Goal: Information Seeking & Learning: Learn about a topic

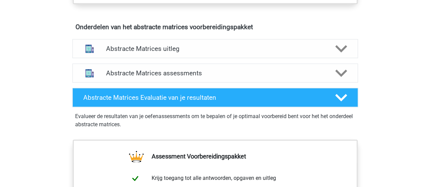
scroll to position [426, 0]
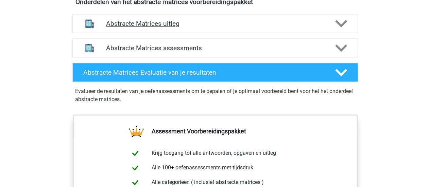
click at [340, 23] on polygon at bounding box center [341, 23] width 12 height 7
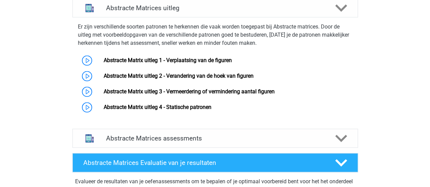
scroll to position [444, 0]
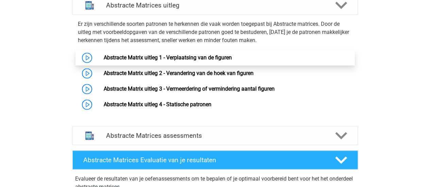
click at [163, 55] on link "Abstracte Matrix uitleg 1 - Verplaatsing van de figuren" at bounding box center [168, 57] width 128 height 6
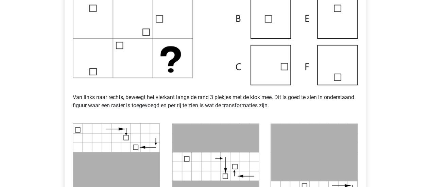
scroll to position [220, 0]
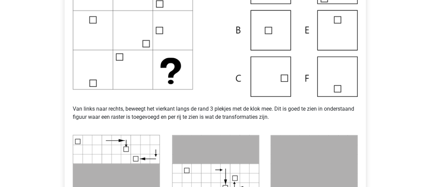
drag, startPoint x: 429, startPoint y: 73, endPoint x: 429, endPoint y: 83, distance: 9.5
click at [429, 83] on div "Registreer Nederlands English" at bounding box center [215, 173] width 430 height 786
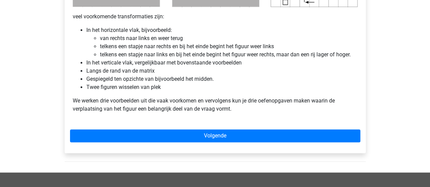
scroll to position [436, 0]
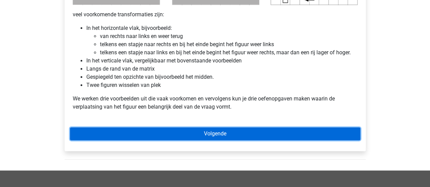
click at [306, 131] on link "Volgende" at bounding box center [215, 133] width 290 height 13
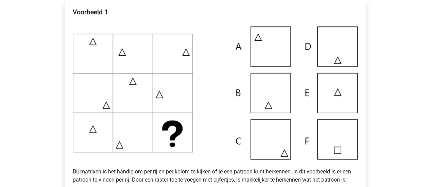
scroll to position [139, 0]
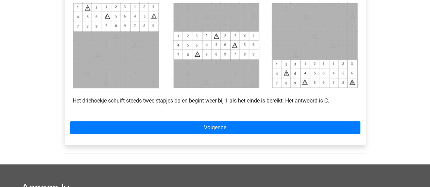
scroll to position [331, 0]
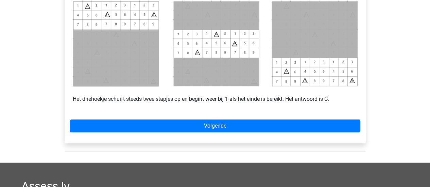
click at [430, 126] on div "Registreer Nederlands English" at bounding box center [215, 5] width 430 height 673
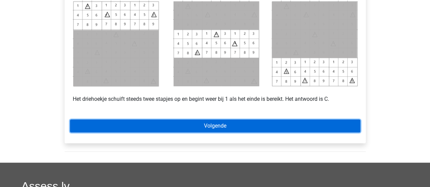
click at [312, 125] on link "Volgende" at bounding box center [215, 126] width 290 height 13
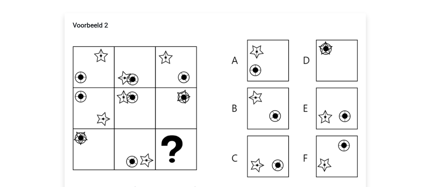
scroll to position [119, 0]
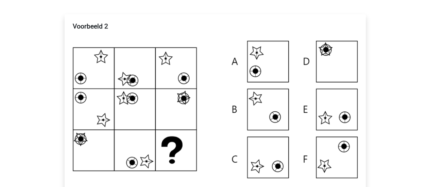
click at [97, 80] on img at bounding box center [215, 109] width 285 height 137
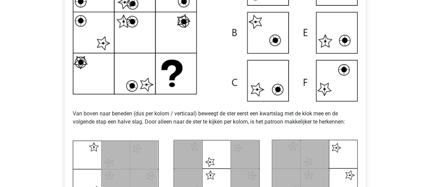
scroll to position [192, 0]
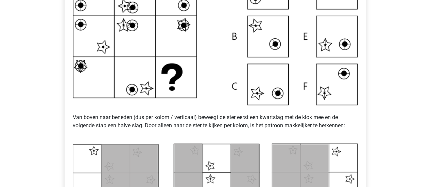
drag, startPoint x: 429, startPoint y: 57, endPoint x: 428, endPoint y: 54, distance: 3.8
click at [428, 54] on div "Registreer Nederlands English" at bounding box center [215, 151] width 430 height 686
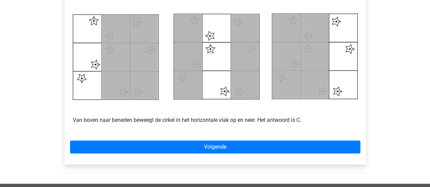
scroll to position [323, 0]
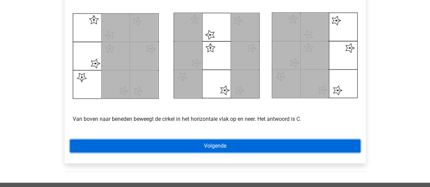
click at [270, 146] on link "Volgende" at bounding box center [215, 146] width 290 height 13
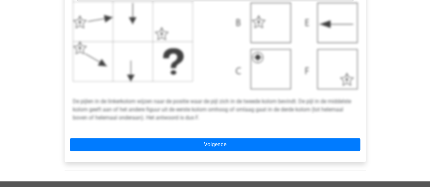
scroll to position [289, 0]
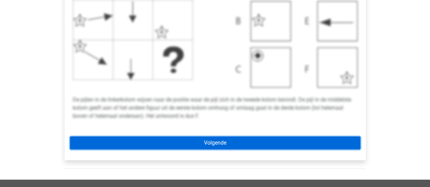
click at [280, 144] on link "Volgende" at bounding box center [215, 143] width 290 height 13
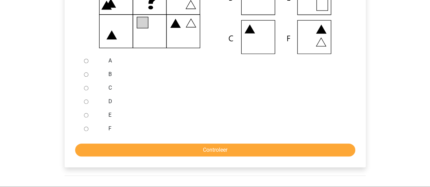
scroll to position [239, 0]
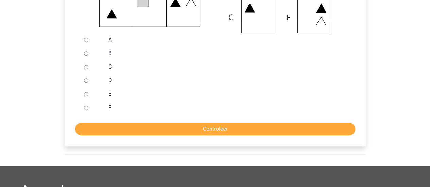
click at [85, 39] on input "A" at bounding box center [86, 40] width 4 height 4
radio input "true"
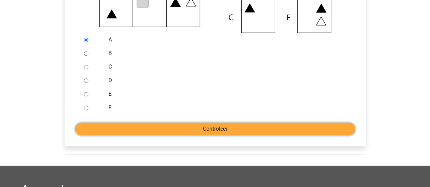
click at [158, 131] on input "Controleer" at bounding box center [215, 129] width 280 height 13
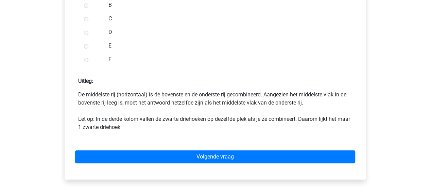
scroll to position [303, 0]
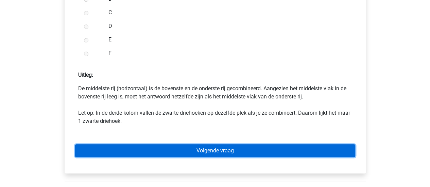
click at [309, 147] on link "Volgende vraag" at bounding box center [215, 150] width 280 height 13
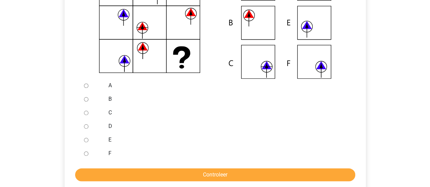
scroll to position [199, 0]
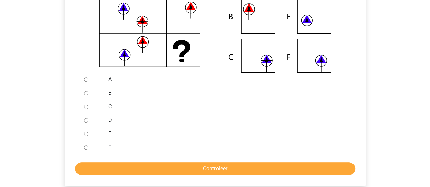
click at [84, 106] on input "C" at bounding box center [86, 107] width 4 height 4
radio input "true"
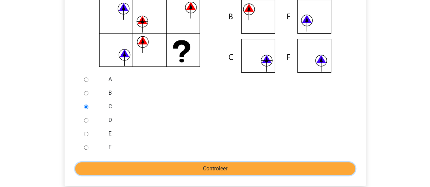
click at [196, 172] on input "Controleer" at bounding box center [215, 169] width 280 height 13
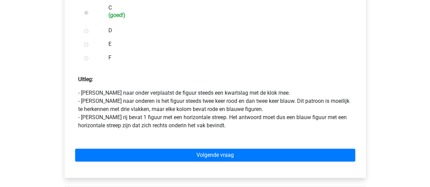
scroll to position [303, 0]
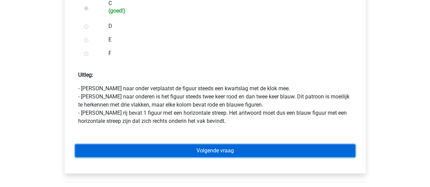
click at [312, 149] on link "Volgende vraag" at bounding box center [215, 150] width 280 height 13
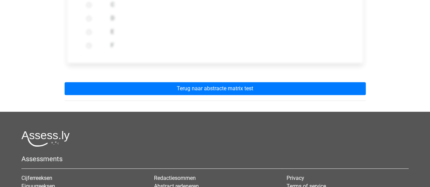
scroll to position [306, 0]
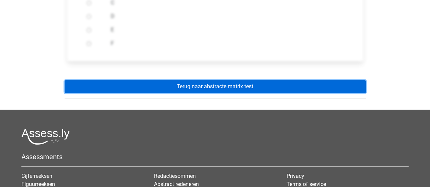
click at [262, 86] on link "Terug naar abstracte matrix test" at bounding box center [215, 86] width 301 height 13
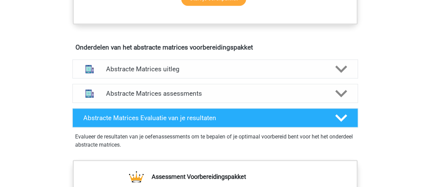
scroll to position [379, 0]
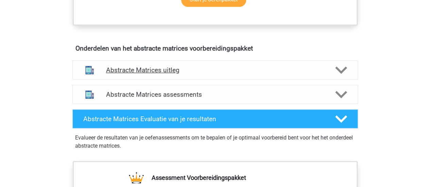
click at [339, 69] on polygon at bounding box center [341, 69] width 12 height 7
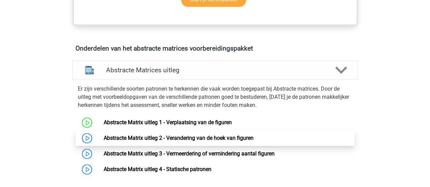
click at [212, 136] on link "Abstracte Matrix uitleg 2 - Verandering van de hoek van figuren" at bounding box center [179, 138] width 150 height 6
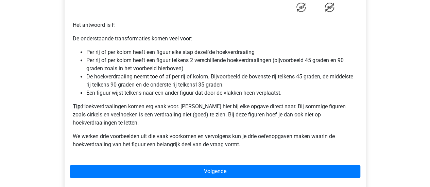
scroll to position [490, 0]
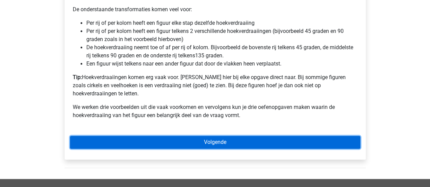
click at [227, 136] on link "Volgende" at bounding box center [215, 142] width 290 height 13
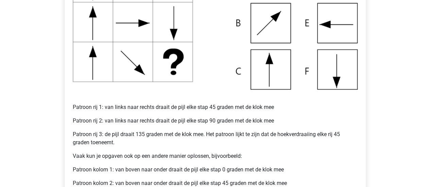
scroll to position [200, 0]
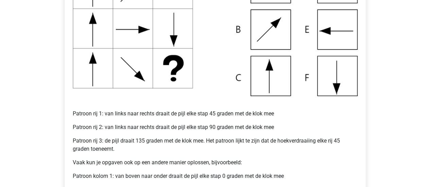
click at [325, 32] on img at bounding box center [215, 29] width 285 height 133
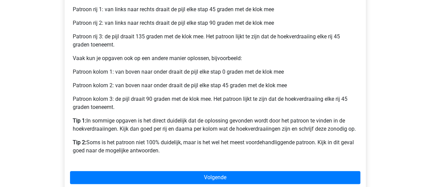
scroll to position [307, 0]
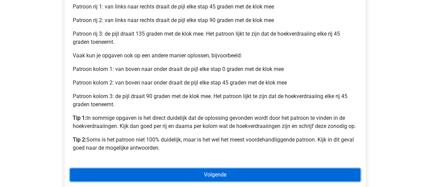
click at [311, 174] on link "Volgende" at bounding box center [215, 175] width 290 height 13
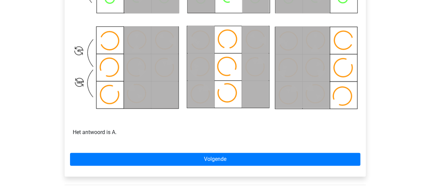
scroll to position [413, 0]
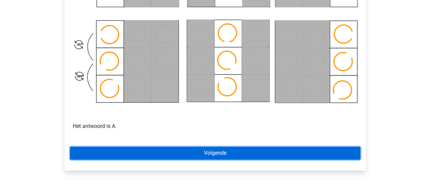
click at [297, 149] on link "Volgende" at bounding box center [215, 153] width 290 height 13
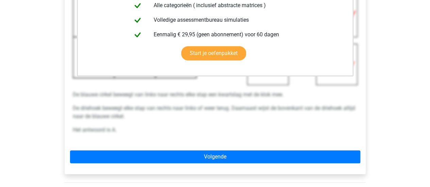
scroll to position [234, 0]
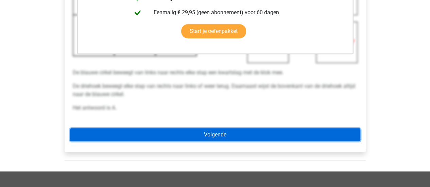
click at [281, 132] on link "Volgende" at bounding box center [215, 135] width 290 height 13
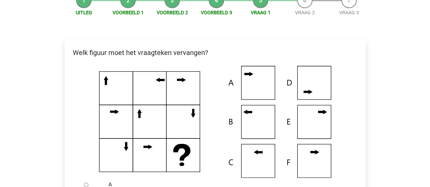
scroll to position [92, 0]
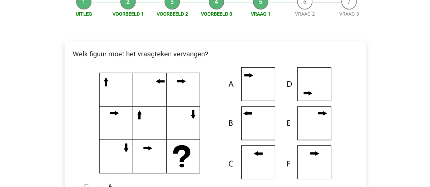
click at [148, 167] on icon at bounding box center [214, 123] width 279 height 112
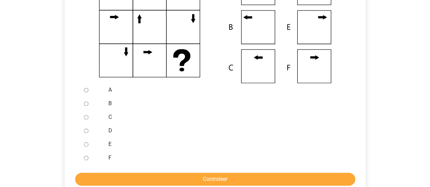
scroll to position [210, 0]
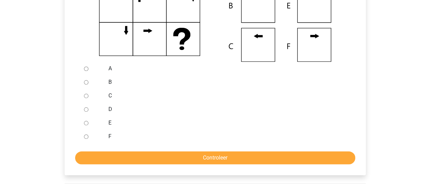
click at [87, 83] on input "B" at bounding box center [86, 82] width 4 height 4
radio input "true"
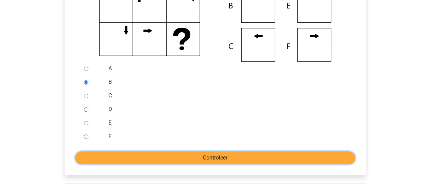
click at [171, 160] on input "Controleer" at bounding box center [215, 158] width 280 height 13
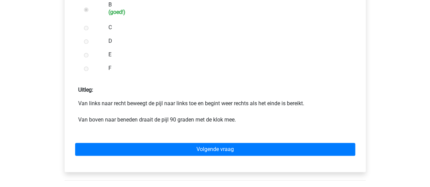
scroll to position [296, 0]
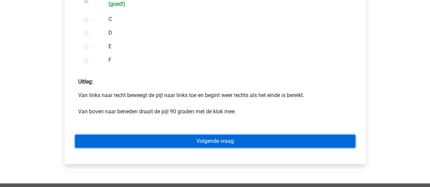
click at [291, 138] on link "Volgende vraag" at bounding box center [215, 141] width 280 height 13
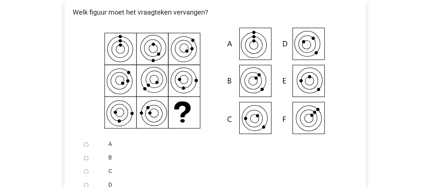
scroll to position [140, 0]
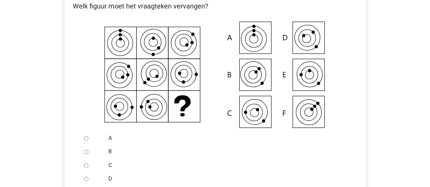
click at [122, 104] on icon at bounding box center [119, 106] width 8 height 8
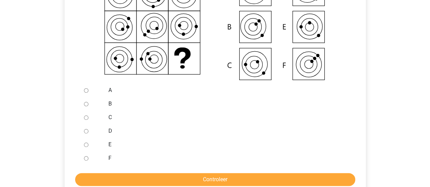
scroll to position [192, 0]
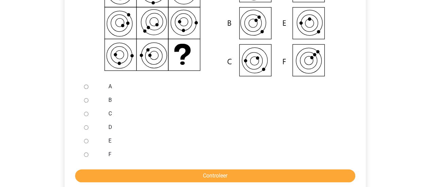
click at [86, 114] on input "C" at bounding box center [86, 114] width 4 height 4
radio input "true"
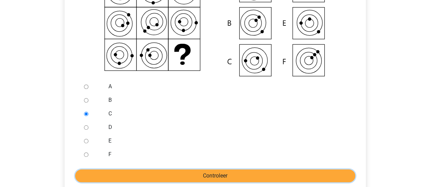
click at [147, 172] on input "Controleer" at bounding box center [215, 176] width 280 height 13
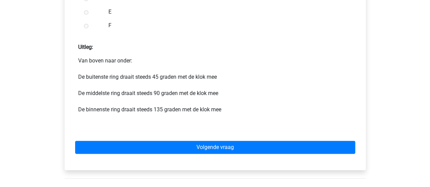
scroll to position [334, 0]
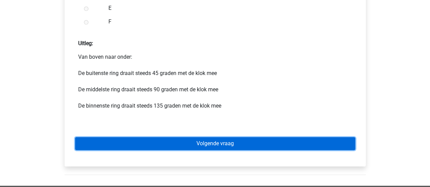
click at [304, 138] on link "Volgende vraag" at bounding box center [215, 143] width 280 height 13
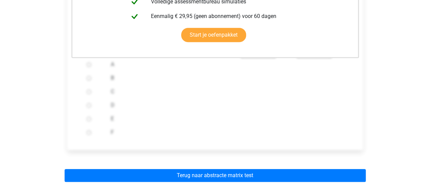
scroll to position [250, 0]
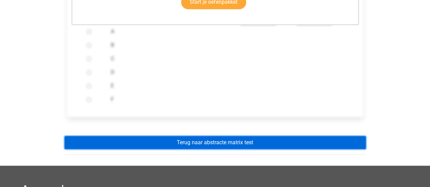
click at [294, 143] on link "Terug naar abstracte matrix test" at bounding box center [215, 142] width 301 height 13
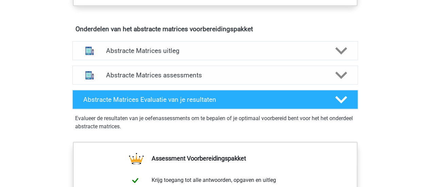
scroll to position [405, 0]
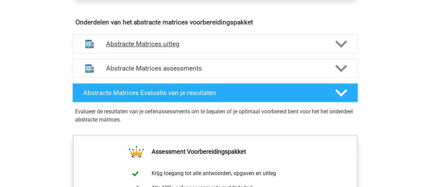
click at [341, 47] on icon at bounding box center [341, 44] width 12 height 12
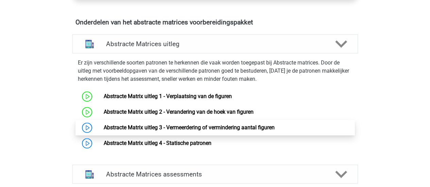
click at [182, 125] on link "Abstracte Matrix uitleg 3 - Vermeerdering of vermindering aantal figuren" at bounding box center [189, 127] width 171 height 6
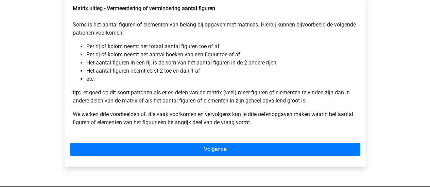
scroll to position [138, 0]
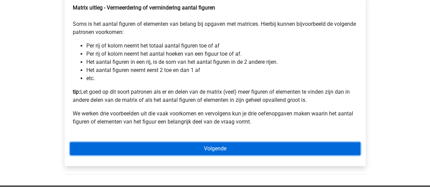
click at [220, 154] on link "Volgende" at bounding box center [215, 148] width 290 height 13
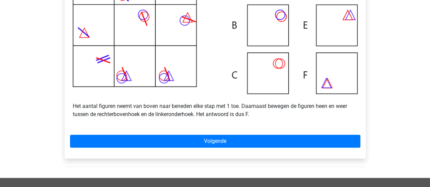
scroll to position [242, 0]
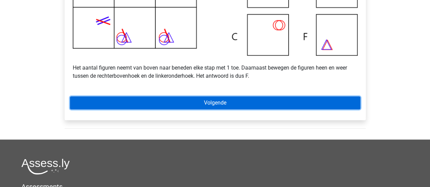
click at [307, 109] on link "Volgende" at bounding box center [215, 103] width 290 height 13
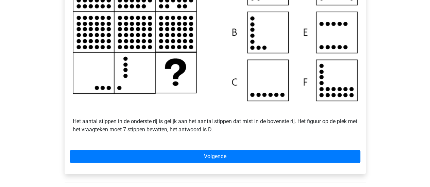
scroll to position [197, 0]
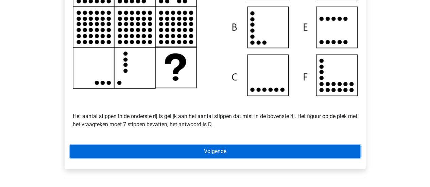
click at [256, 156] on link "Volgende" at bounding box center [215, 151] width 290 height 13
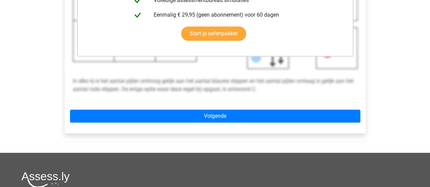
scroll to position [245, 0]
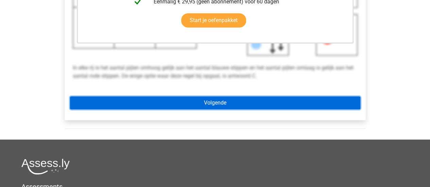
click at [270, 108] on link "Volgende" at bounding box center [215, 103] width 290 height 13
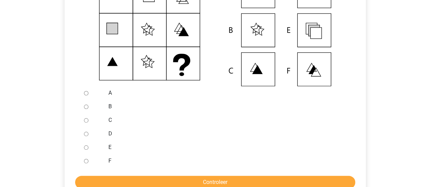
scroll to position [199, 0]
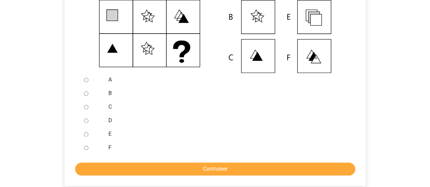
click at [85, 137] on input "E" at bounding box center [86, 134] width 4 height 4
radio input "true"
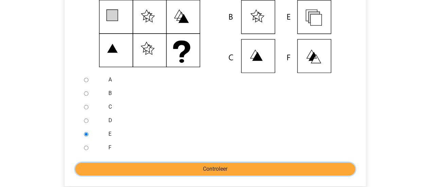
click at [147, 176] on input "Controleer" at bounding box center [215, 169] width 280 height 13
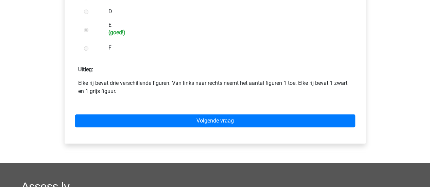
scroll to position [310, 0]
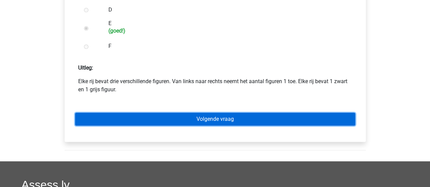
click at [318, 123] on link "Volgende vraag" at bounding box center [215, 119] width 280 height 13
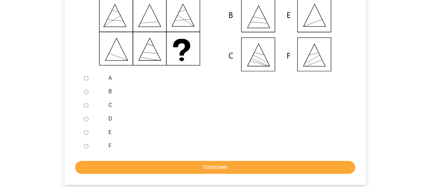
scroll to position [218, 0]
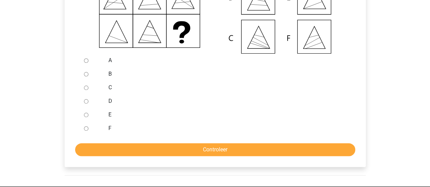
click at [86, 131] on input "F" at bounding box center [86, 128] width 4 height 4
radio input "true"
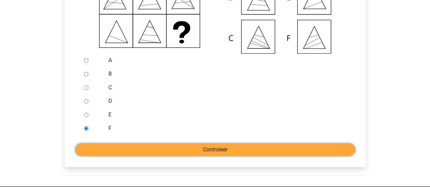
click at [122, 156] on input "Controleer" at bounding box center [215, 149] width 280 height 13
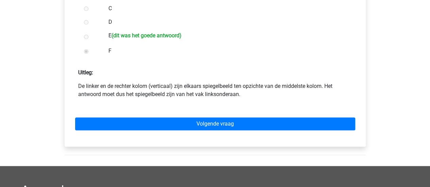
scroll to position [299, 0]
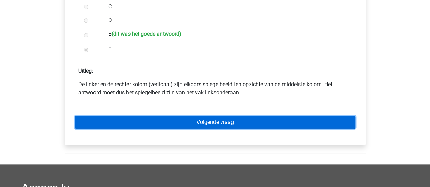
click at [272, 125] on link "Volgende vraag" at bounding box center [215, 122] width 280 height 13
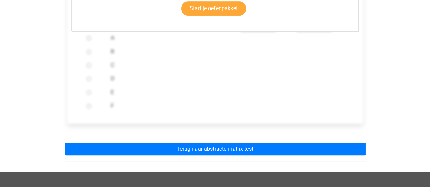
scroll to position [275, 0]
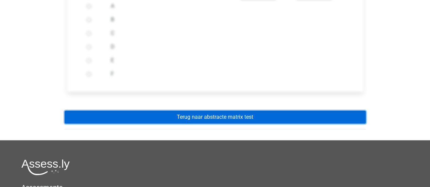
click at [262, 124] on link "Terug naar abstracte matrix test" at bounding box center [215, 117] width 301 height 13
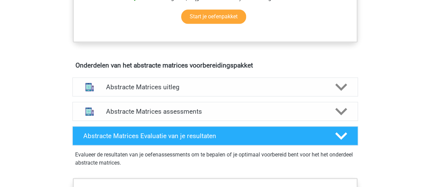
scroll to position [364, 0]
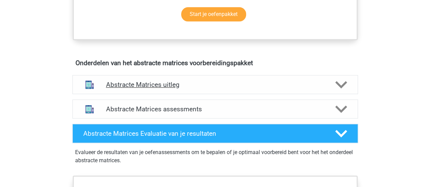
click at [340, 79] on icon at bounding box center [341, 85] width 12 height 12
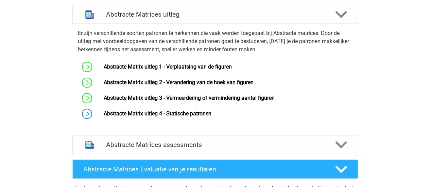
scroll to position [472, 0]
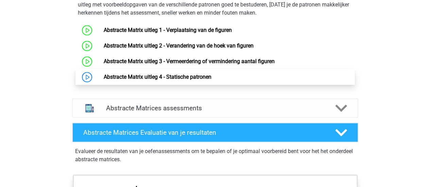
click at [206, 78] on link "Abstracte Matrix uitleg 4 - Statische patronen" at bounding box center [158, 77] width 108 height 6
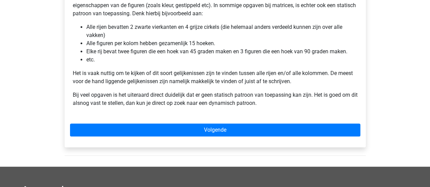
scroll to position [162, 0]
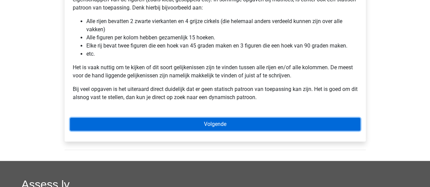
click at [299, 123] on link "Volgende" at bounding box center [215, 124] width 290 height 13
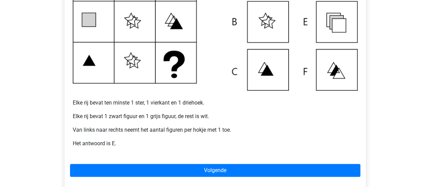
scroll to position [194, 0]
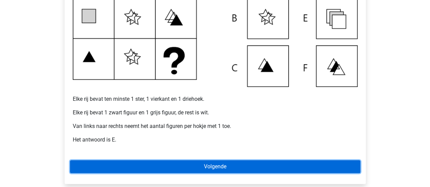
click at [232, 169] on link "Volgende" at bounding box center [215, 166] width 290 height 13
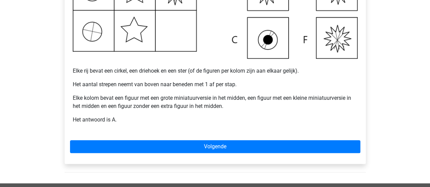
scroll to position [229, 0]
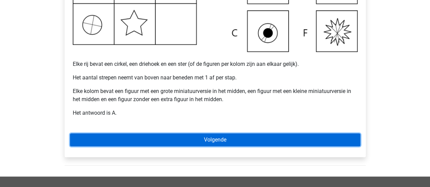
click at [290, 139] on link "Volgende" at bounding box center [215, 140] width 290 height 13
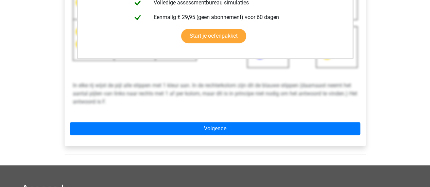
scroll to position [221, 0]
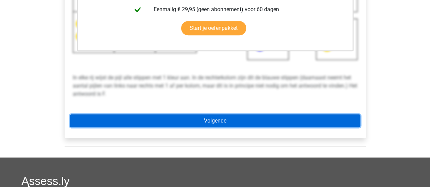
click at [336, 117] on link "Volgende" at bounding box center [215, 121] width 290 height 13
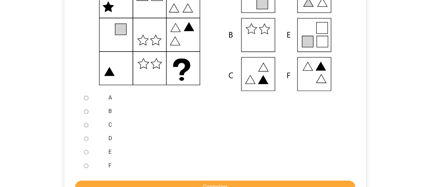
scroll to position [168, 0]
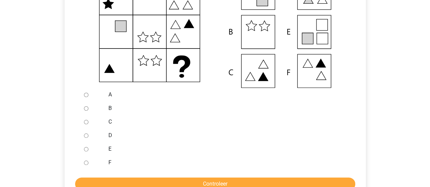
click at [86, 150] on input "E" at bounding box center [86, 149] width 4 height 4
radio input "true"
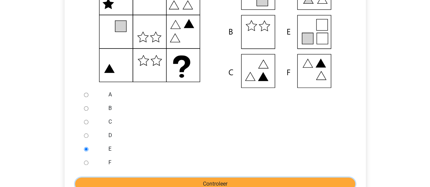
click at [154, 181] on input "Controleer" at bounding box center [215, 184] width 280 height 13
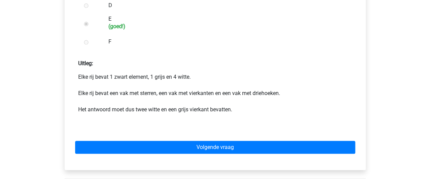
scroll to position [303, 0]
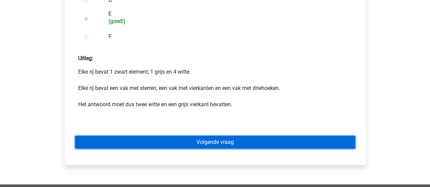
click at [296, 140] on link "Volgende vraag" at bounding box center [215, 142] width 280 height 13
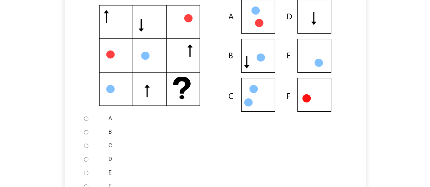
scroll to position [164, 0]
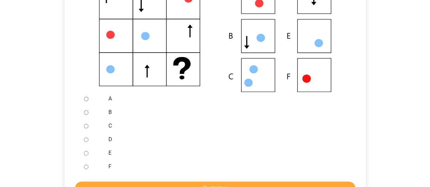
click at [87, 154] on input "E" at bounding box center [86, 153] width 4 height 4
radio input "true"
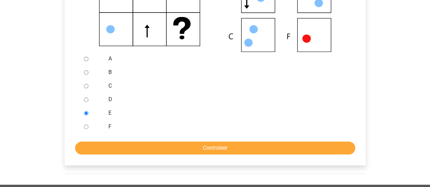
click at [319, 141] on form "A B C D E F Controleer" at bounding box center [215, 103] width 290 height 103
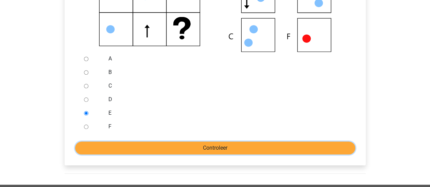
click at [319, 147] on input "Controleer" at bounding box center [215, 148] width 280 height 13
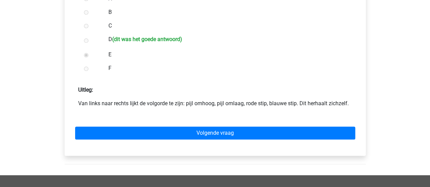
scroll to position [271, 0]
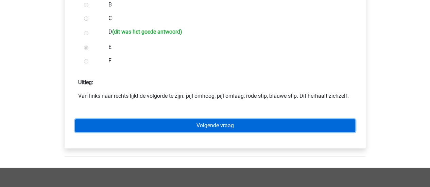
click at [281, 122] on link "Volgende vraag" at bounding box center [215, 125] width 280 height 13
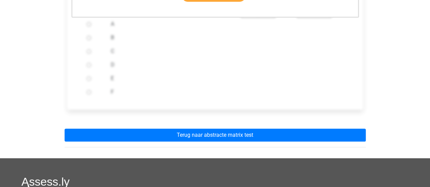
scroll to position [257, 0]
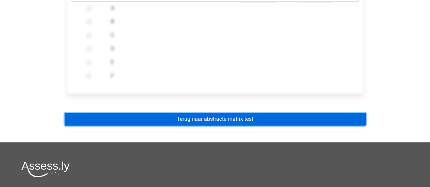
click at [313, 116] on link "Terug naar abstracte matrix test" at bounding box center [215, 119] width 301 height 13
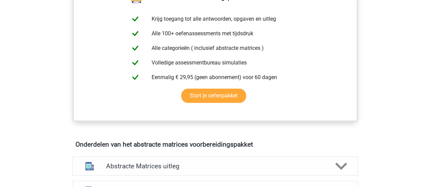
scroll to position [328, 0]
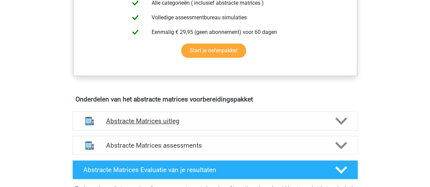
click at [320, 124] on div "Abstracte Matrices uitleg" at bounding box center [215, 121] width 286 height 19
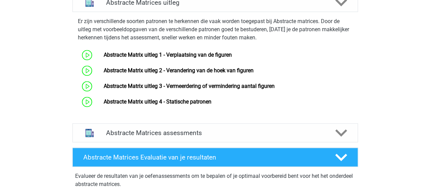
scroll to position [444, 0]
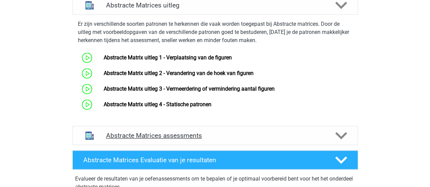
click at [341, 131] on icon at bounding box center [341, 136] width 12 height 12
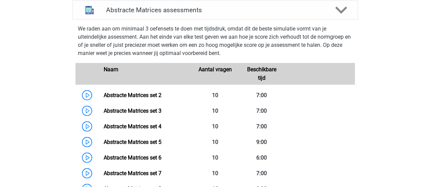
scroll to position [573, 0]
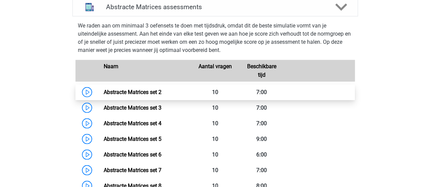
click at [104, 90] on link "Abstracte Matrices set 2" at bounding box center [133, 92] width 58 height 6
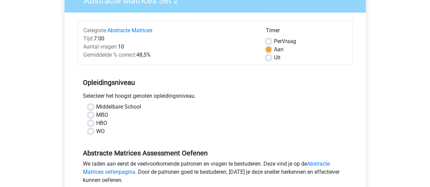
scroll to position [92, 0]
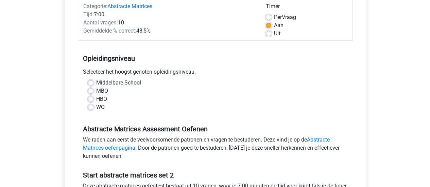
click at [96, 108] on label "WO" at bounding box center [100, 107] width 8 height 8
click at [91, 108] on input "WO" at bounding box center [90, 106] width 5 height 7
radio input "true"
click at [96, 98] on label "HBO" at bounding box center [101, 99] width 11 height 8
click at [92, 98] on input "HBO" at bounding box center [90, 98] width 5 height 7
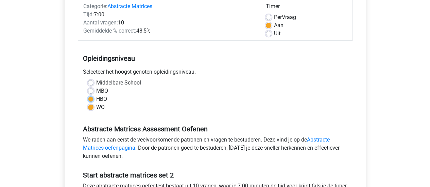
radio input "true"
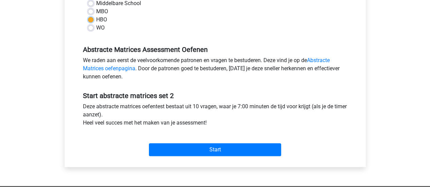
scroll to position [183, 0]
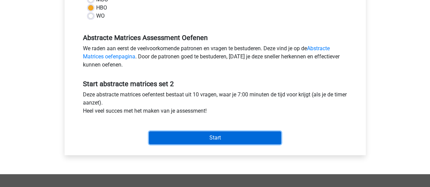
click at [206, 137] on input "Start" at bounding box center [215, 138] width 132 height 13
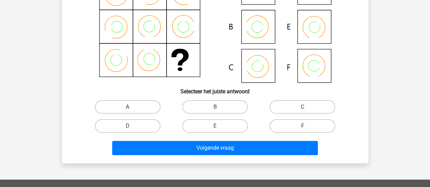
scroll to position [95, 0]
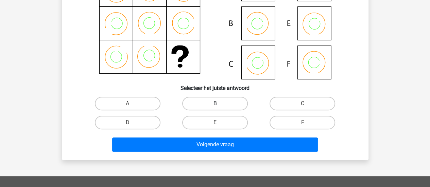
click at [214, 101] on label "B" at bounding box center [215, 104] width 66 height 14
click at [215, 104] on input "B" at bounding box center [217, 106] width 4 height 4
radio input "true"
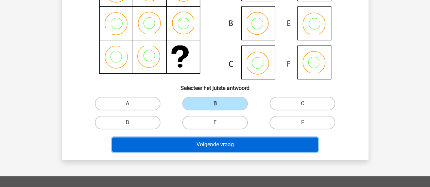
click at [225, 146] on button "Volgende vraag" at bounding box center [215, 145] width 206 height 14
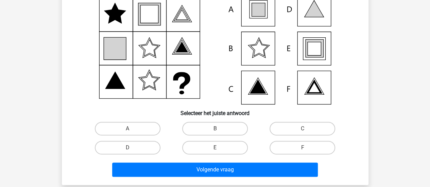
scroll to position [80, 0]
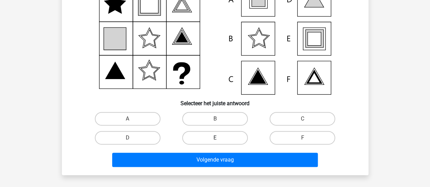
click at [220, 136] on label "E" at bounding box center [215, 138] width 66 height 14
click at [219, 138] on input "E" at bounding box center [217, 140] width 4 height 4
radio input "true"
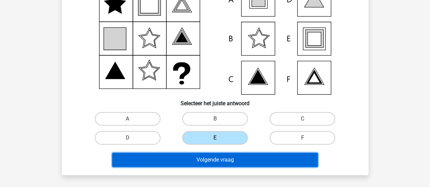
click at [223, 155] on button "Volgende vraag" at bounding box center [215, 160] width 206 height 14
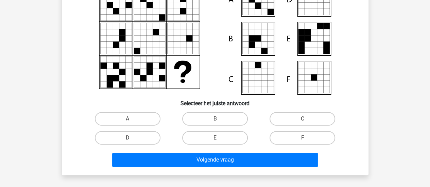
scroll to position [31, 0]
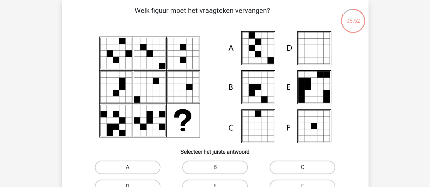
click at [143, 169] on label "A" at bounding box center [128, 168] width 66 height 14
click at [132, 169] on input "A" at bounding box center [129, 170] width 4 height 4
radio input "true"
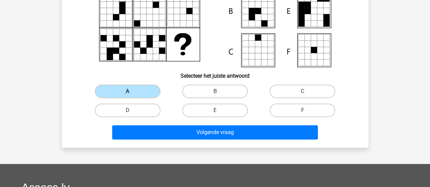
scroll to position [113, 0]
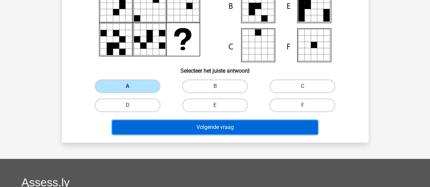
click at [303, 123] on button "Volgende vraag" at bounding box center [215, 127] width 206 height 14
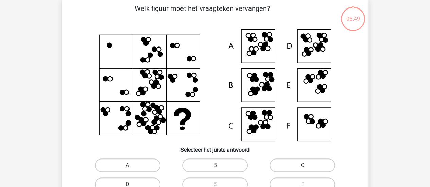
scroll to position [31, 0]
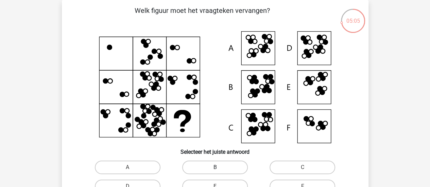
click at [236, 167] on label "B" at bounding box center [215, 168] width 66 height 14
click at [219, 168] on input "B" at bounding box center [217, 170] width 4 height 4
radio input "true"
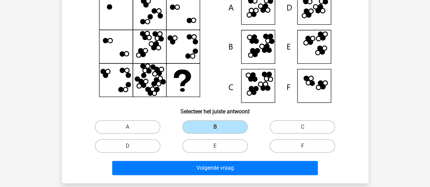
scroll to position [146, 0]
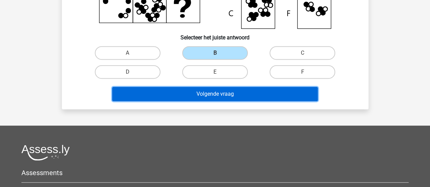
click at [255, 98] on button "Volgende vraag" at bounding box center [215, 94] width 206 height 14
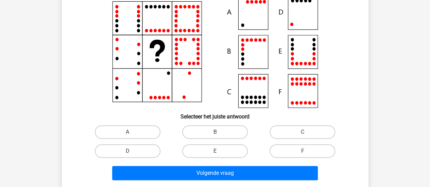
scroll to position [83, 0]
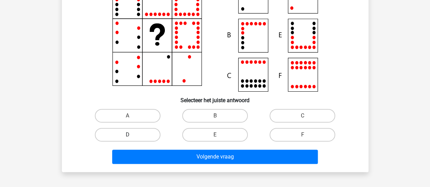
click at [142, 138] on label "D" at bounding box center [128, 135] width 66 height 14
click at [132, 138] on input "D" at bounding box center [129, 137] width 4 height 4
radio input "true"
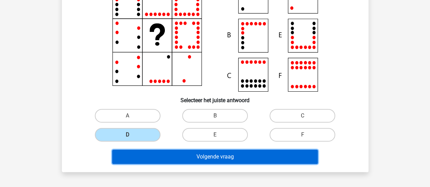
click at [159, 159] on button "Volgende vraag" at bounding box center [215, 157] width 206 height 14
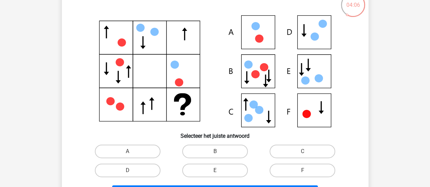
scroll to position [51, 0]
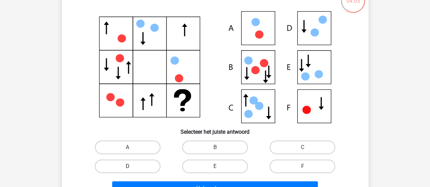
click at [133, 165] on label "D" at bounding box center [128, 167] width 66 height 14
click at [132, 167] on input "D" at bounding box center [129, 169] width 4 height 4
radio input "true"
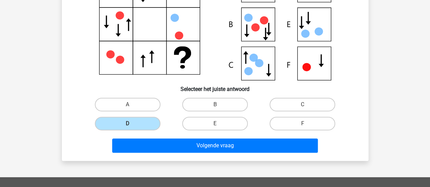
scroll to position [97, 0]
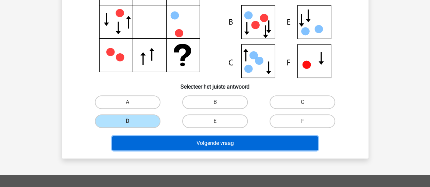
click at [265, 141] on button "Volgende vraag" at bounding box center [215, 143] width 206 height 14
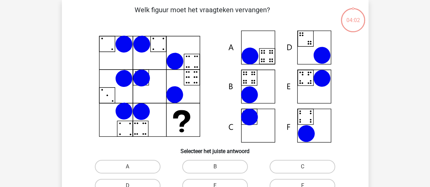
scroll to position [31, 0]
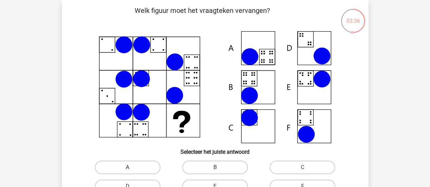
click at [150, 166] on label "A" at bounding box center [128, 168] width 66 height 14
click at [132, 168] on input "A" at bounding box center [129, 170] width 4 height 4
radio input "true"
click at [231, 169] on label "B" at bounding box center [215, 168] width 66 height 14
click at [219, 169] on input "B" at bounding box center [217, 170] width 4 height 4
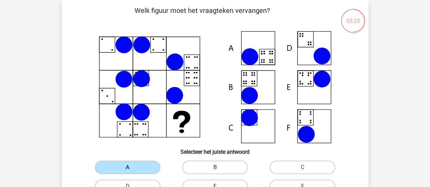
radio input "true"
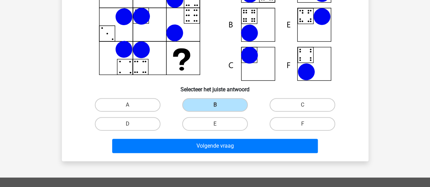
scroll to position [122, 0]
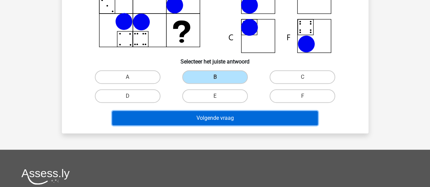
click at [265, 116] on button "Volgende vraag" at bounding box center [215, 118] width 206 height 14
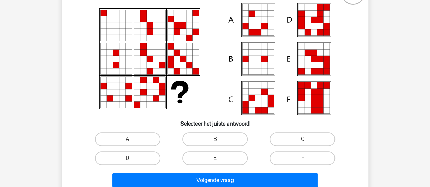
scroll to position [60, 0]
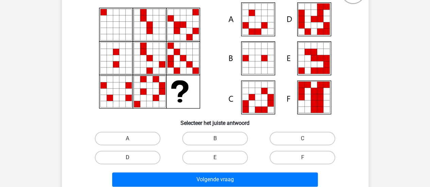
click at [149, 155] on label "D" at bounding box center [128, 158] width 66 height 14
click at [132, 158] on input "D" at bounding box center [129, 160] width 4 height 4
radio input "true"
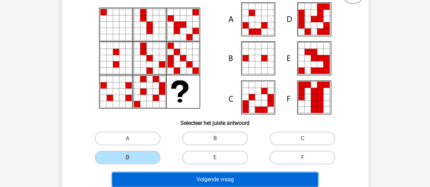
click at [165, 178] on button "Volgende vraag" at bounding box center [215, 180] width 206 height 14
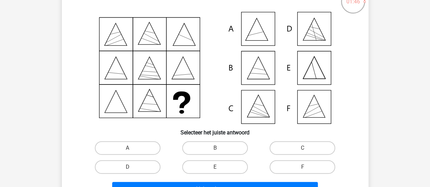
scroll to position [87, 0]
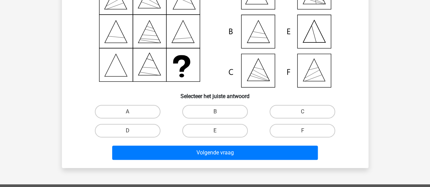
click at [306, 133] on input "F" at bounding box center [305, 133] width 4 height 4
radio input "true"
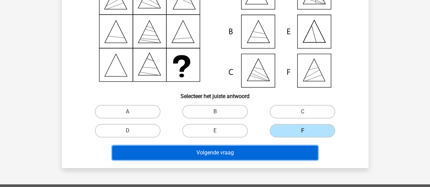
click at [278, 153] on button "Volgende vraag" at bounding box center [215, 153] width 206 height 14
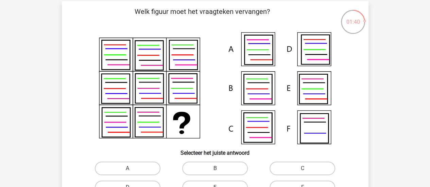
scroll to position [26, 0]
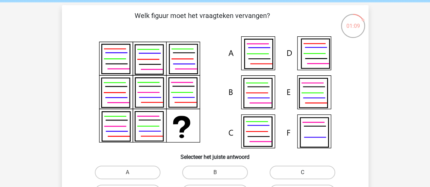
click at [318, 171] on label "C" at bounding box center [303, 173] width 66 height 14
click at [307, 173] on input "C" at bounding box center [305, 175] width 4 height 4
radio input "true"
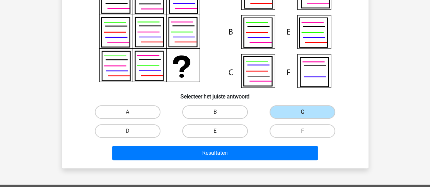
scroll to position [103, 0]
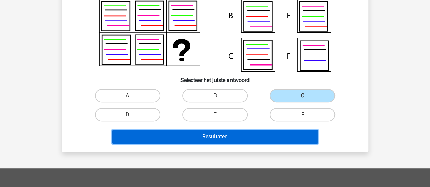
click at [298, 136] on button "Resultaten" at bounding box center [215, 137] width 206 height 14
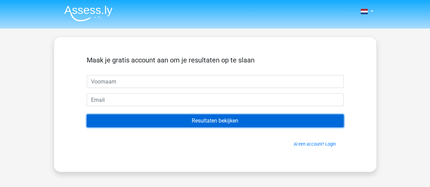
click at [271, 125] on input "Resultaten bekijken" at bounding box center [215, 121] width 257 height 13
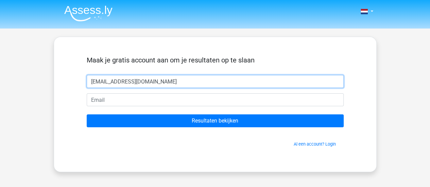
drag, startPoint x: 135, startPoint y: 83, endPoint x: 87, endPoint y: 79, distance: 47.8
click at [87, 79] on input "[EMAIL_ADDRESS][DOMAIN_NAME]" at bounding box center [215, 81] width 257 height 13
type input "[EMAIL_ADDRESS][DOMAIN_NAME]"
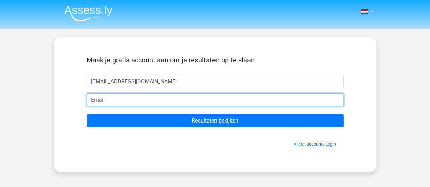
click at [110, 98] on input "email" at bounding box center [215, 99] width 257 height 13
paste input "[EMAIL_ADDRESS][DOMAIN_NAME]"
type input "[EMAIL_ADDRESS][DOMAIN_NAME]"
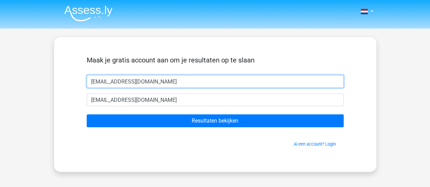
click at [141, 81] on input "[EMAIL_ADDRESS][DOMAIN_NAME]" at bounding box center [215, 81] width 257 height 13
type input "g"
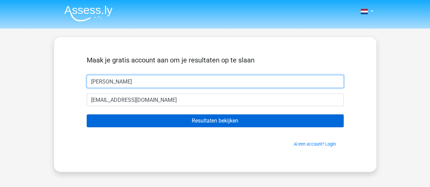
type input "[PERSON_NAME]"
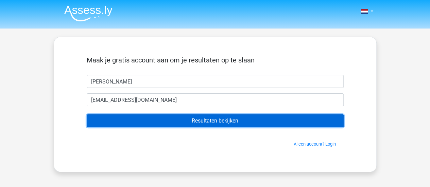
click at [149, 118] on input "Resultaten bekijken" at bounding box center [215, 121] width 257 height 13
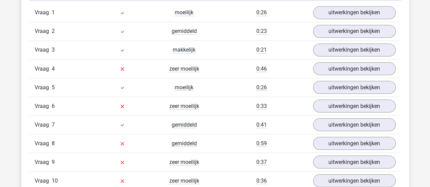
scroll to position [596, 0]
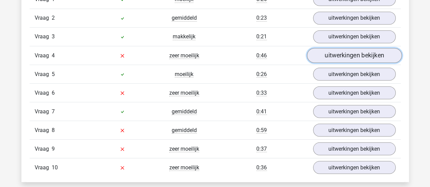
click at [369, 56] on link "uitwerkingen bekijken" at bounding box center [354, 55] width 95 height 15
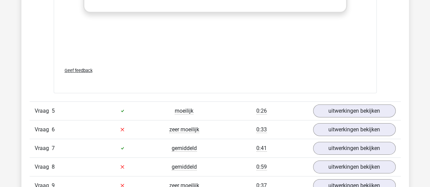
scroll to position [1065, 0]
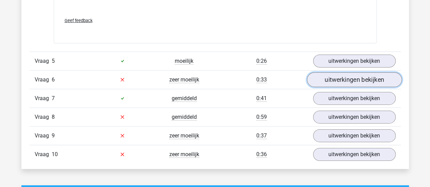
click at [354, 77] on link "uitwerkingen bekijken" at bounding box center [354, 79] width 95 height 15
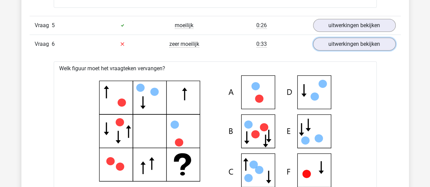
scroll to position [1086, 0]
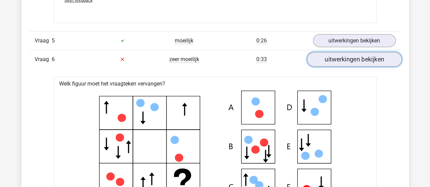
click at [383, 59] on link "uitwerkingen bekijken" at bounding box center [354, 59] width 95 height 15
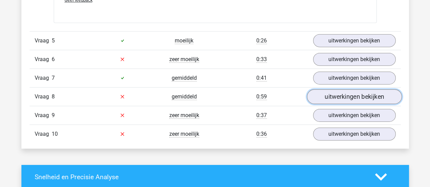
click at [344, 96] on link "uitwerkingen bekijken" at bounding box center [354, 96] width 95 height 15
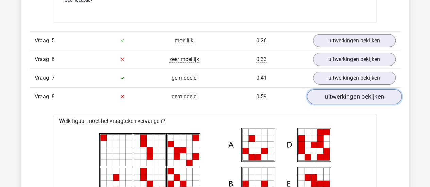
click at [355, 92] on link "uitwerkingen bekijken" at bounding box center [354, 96] width 95 height 15
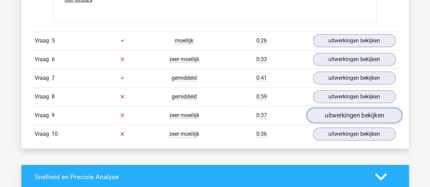
click at [353, 110] on link "uitwerkingen bekijken" at bounding box center [354, 115] width 95 height 15
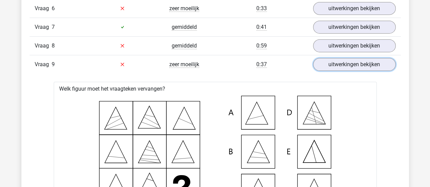
scroll to position [1121, 0]
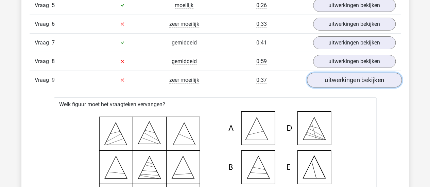
click at [377, 77] on link "uitwerkingen bekijken" at bounding box center [354, 80] width 95 height 15
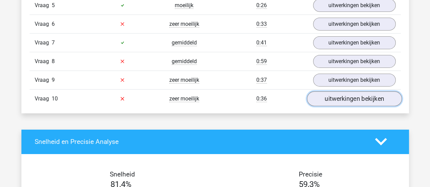
click at [384, 97] on link "uitwerkingen bekijken" at bounding box center [354, 98] width 95 height 15
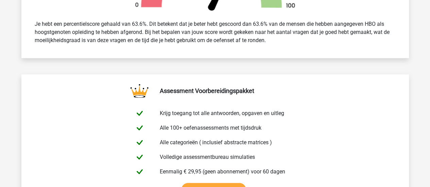
scroll to position [392, 0]
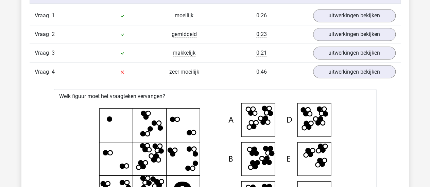
scroll to position [0, 0]
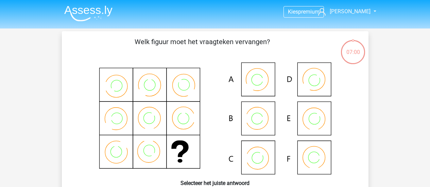
scroll to position [103, 0]
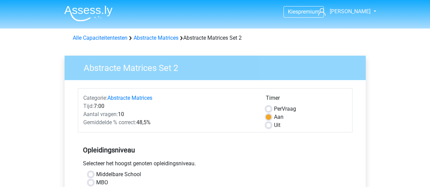
scroll to position [183, 0]
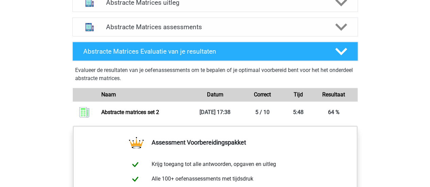
scroll to position [444, 0]
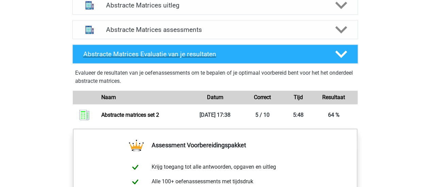
click at [336, 56] on icon at bounding box center [341, 54] width 12 height 12
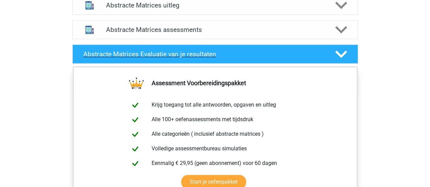
click at [336, 56] on icon at bounding box center [341, 54] width 12 height 12
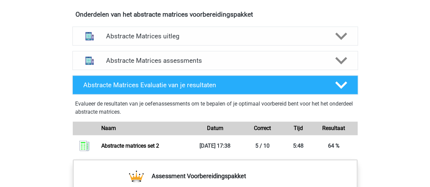
scroll to position [409, 0]
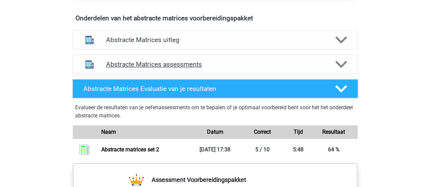
click at [336, 62] on icon at bounding box center [341, 64] width 12 height 12
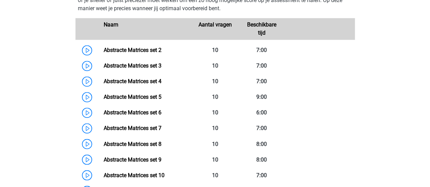
scroll to position [502, 0]
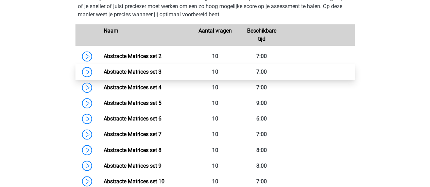
click at [161, 70] on link "Abstracte Matrices set 3" at bounding box center [133, 72] width 58 height 6
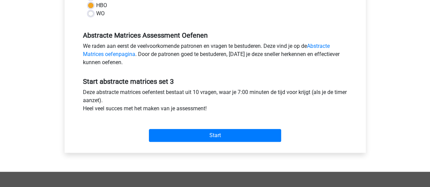
scroll to position [195, 0]
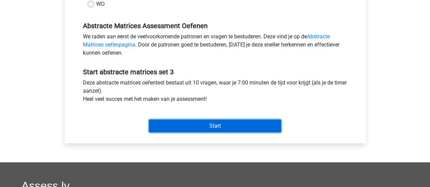
click at [225, 126] on input "Start" at bounding box center [215, 126] width 132 height 13
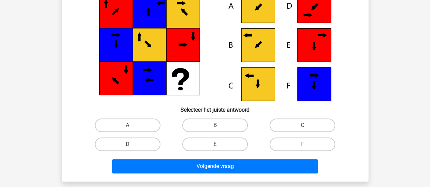
scroll to position [78, 0]
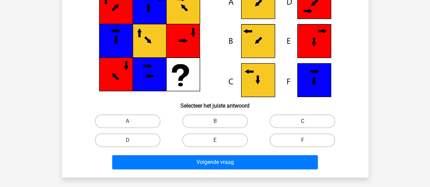
click at [289, 123] on label "C" at bounding box center [303, 122] width 66 height 14
click at [303, 123] on input "C" at bounding box center [305, 123] width 4 height 4
radio input "true"
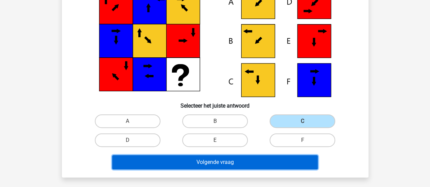
click at [254, 160] on button "Volgende vraag" at bounding box center [215, 162] width 206 height 14
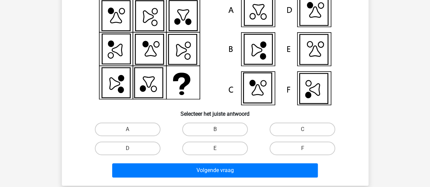
scroll to position [84, 0]
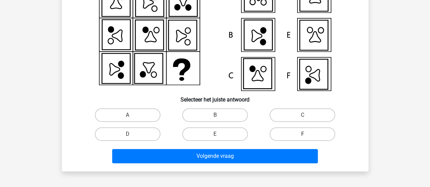
click at [288, 135] on label "F" at bounding box center [303, 134] width 66 height 14
click at [303, 135] on input "F" at bounding box center [305, 136] width 4 height 4
radio input "true"
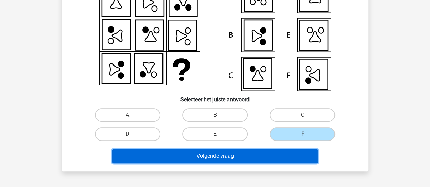
click at [267, 154] on button "Volgende vraag" at bounding box center [215, 156] width 206 height 14
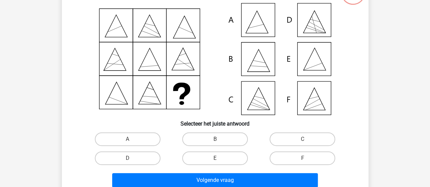
scroll to position [61, 0]
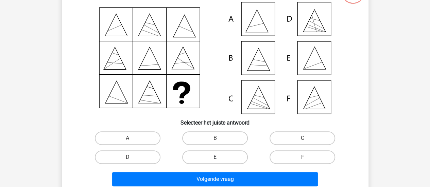
click at [211, 158] on label "E" at bounding box center [215, 158] width 66 height 14
click at [215, 158] on input "E" at bounding box center [217, 159] width 4 height 4
radio input "true"
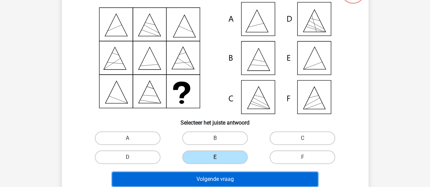
click at [212, 177] on button "Volgende vraag" at bounding box center [215, 179] width 206 height 14
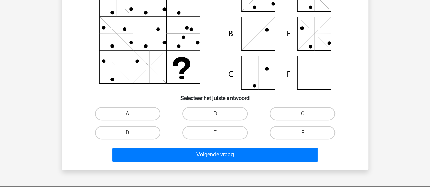
scroll to position [88, 0]
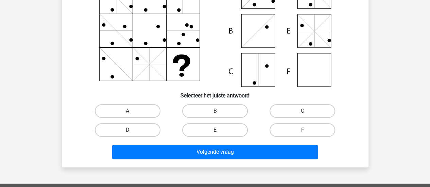
click at [296, 131] on label "F" at bounding box center [303, 130] width 66 height 14
click at [303, 131] on input "F" at bounding box center [305, 132] width 4 height 4
radio input "true"
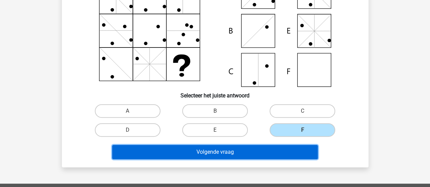
click at [269, 149] on button "Volgende vraag" at bounding box center [215, 152] width 206 height 14
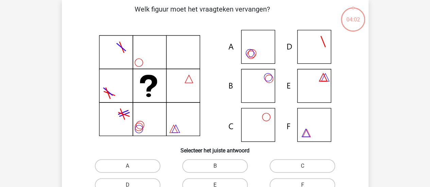
scroll to position [31, 0]
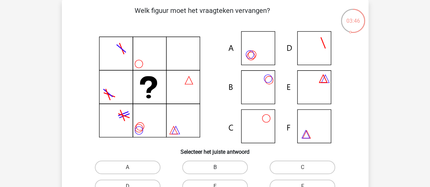
click at [220, 166] on label "B" at bounding box center [215, 168] width 66 height 14
click at [219, 168] on input "B" at bounding box center [217, 170] width 4 height 4
radio input "true"
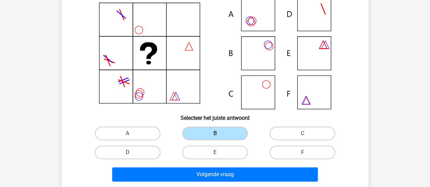
scroll to position [66, 0]
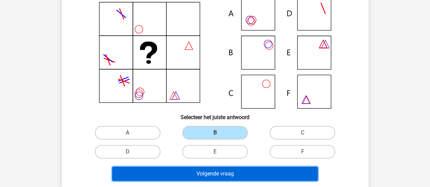
click at [215, 174] on button "Volgende vraag" at bounding box center [215, 174] width 206 height 14
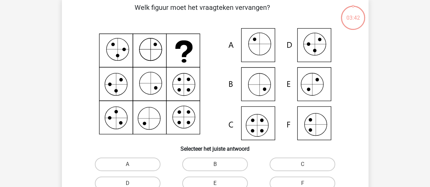
scroll to position [31, 0]
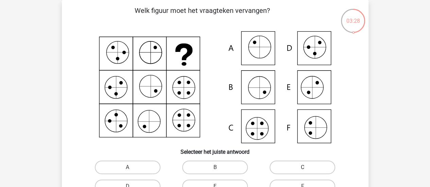
click at [289, 167] on label "C" at bounding box center [303, 168] width 66 height 14
click at [303, 168] on input "C" at bounding box center [305, 170] width 4 height 4
radio input "true"
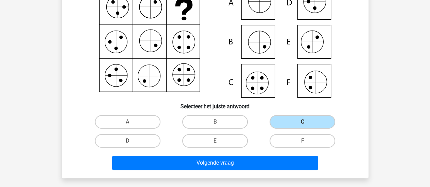
scroll to position [81, 0]
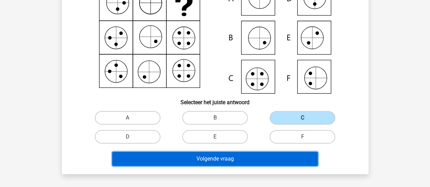
click at [275, 155] on button "Volgende vraag" at bounding box center [215, 159] width 206 height 14
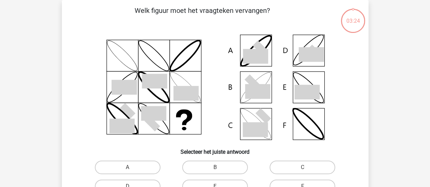
scroll to position [31, 0]
click at [223, 171] on label "B" at bounding box center [215, 168] width 66 height 14
click at [219, 171] on input "B" at bounding box center [217, 170] width 4 height 4
radio input "true"
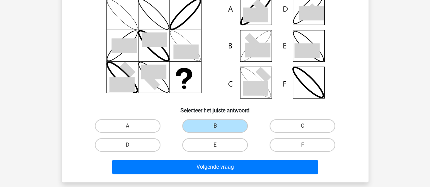
scroll to position [85, 0]
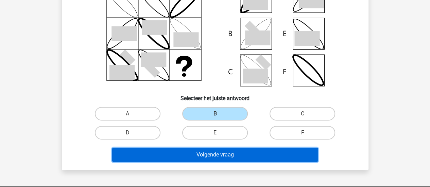
click at [245, 151] on button "Volgende vraag" at bounding box center [215, 155] width 206 height 14
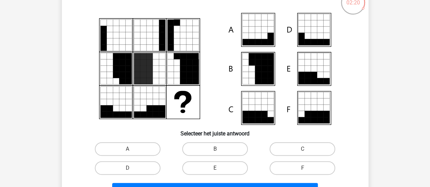
scroll to position [66, 0]
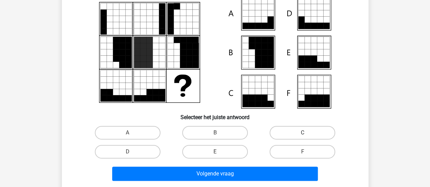
click at [278, 136] on label "C" at bounding box center [303, 133] width 66 height 14
click at [303, 136] on input "C" at bounding box center [305, 135] width 4 height 4
radio input "true"
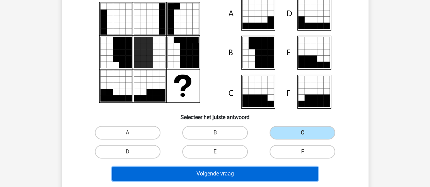
click at [255, 170] on button "Volgende vraag" at bounding box center [215, 174] width 206 height 14
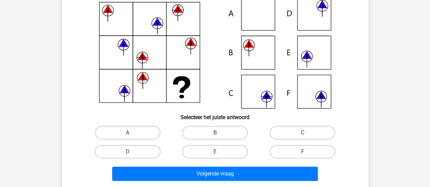
scroll to position [76, 0]
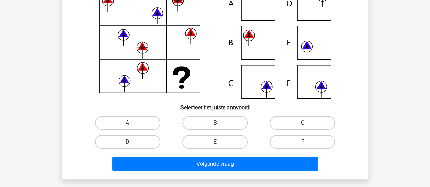
click at [295, 140] on label "F" at bounding box center [303, 142] width 66 height 14
click at [303, 142] on input "F" at bounding box center [305, 144] width 4 height 4
radio input "true"
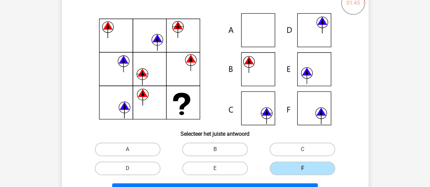
scroll to position [62, 0]
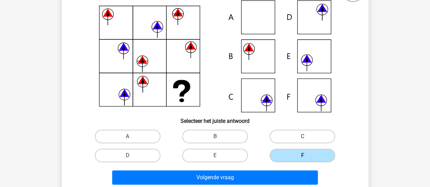
click at [308, 140] on label "C" at bounding box center [303, 137] width 66 height 14
click at [307, 140] on input "C" at bounding box center [305, 139] width 4 height 4
radio input "true"
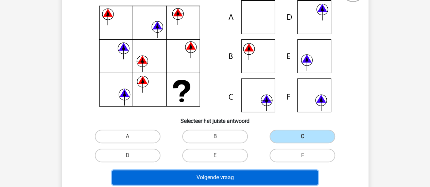
click at [264, 177] on button "Volgende vraag" at bounding box center [215, 178] width 206 height 14
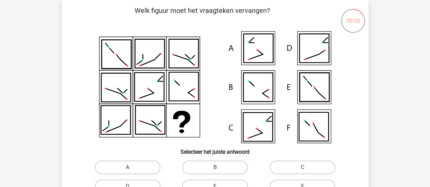
scroll to position [55, 0]
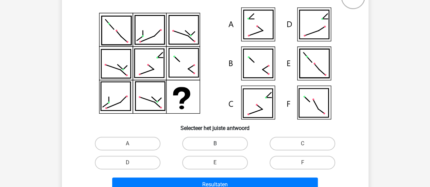
click at [232, 142] on label "B" at bounding box center [215, 144] width 66 height 14
click at [219, 144] on input "B" at bounding box center [217, 146] width 4 height 4
radio input "true"
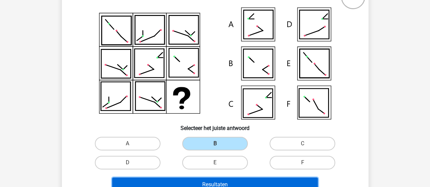
click at [222, 183] on button "Resultaten" at bounding box center [215, 185] width 206 height 14
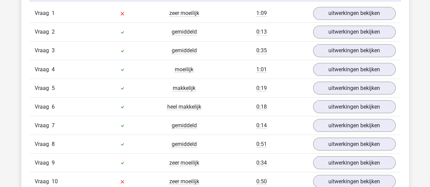
scroll to position [566, 0]
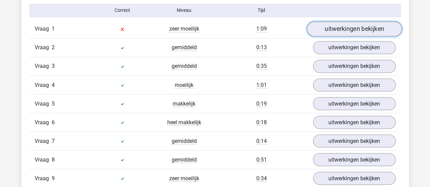
click at [378, 33] on link "uitwerkingen bekijken" at bounding box center [354, 28] width 95 height 15
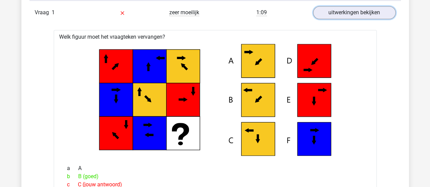
scroll to position [580, 0]
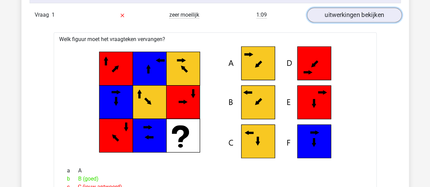
click at [370, 18] on link "uitwerkingen bekijken" at bounding box center [354, 14] width 95 height 15
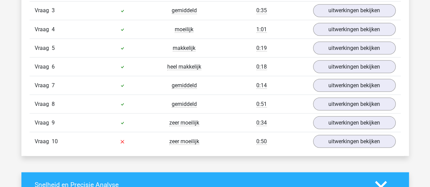
scroll to position [639, 0]
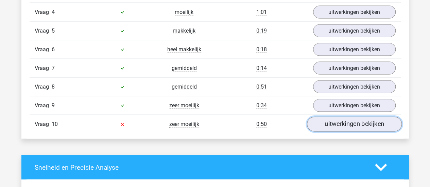
click at [346, 121] on link "uitwerkingen bekijken" at bounding box center [354, 124] width 95 height 15
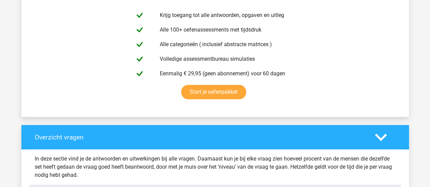
scroll to position [0, 0]
